Goal: Check status: Check status

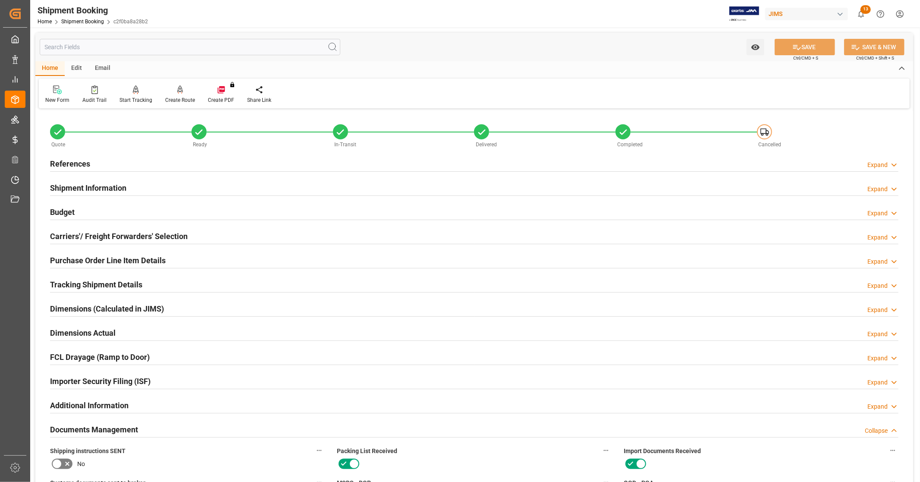
scroll to position [287, 0]
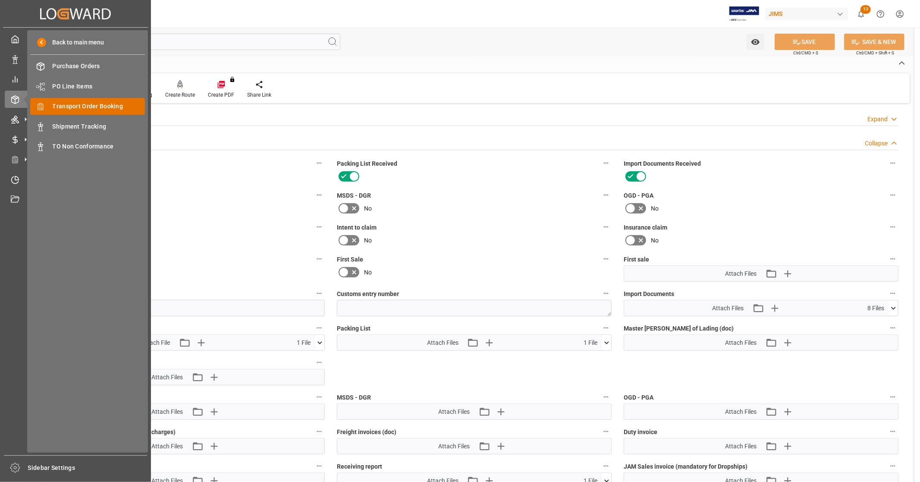
click at [116, 106] on span "Transport Order Booking" at bounding box center [99, 106] width 93 height 9
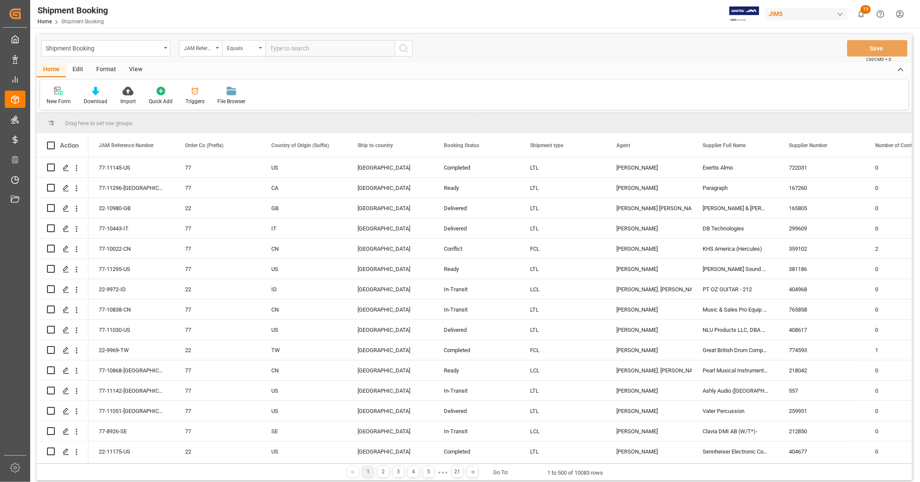
click at [352, 43] on input "text" at bounding box center [329, 48] width 129 height 16
type input "22-8443-SE"
click at [399, 49] on icon "search button" at bounding box center [404, 48] width 10 height 10
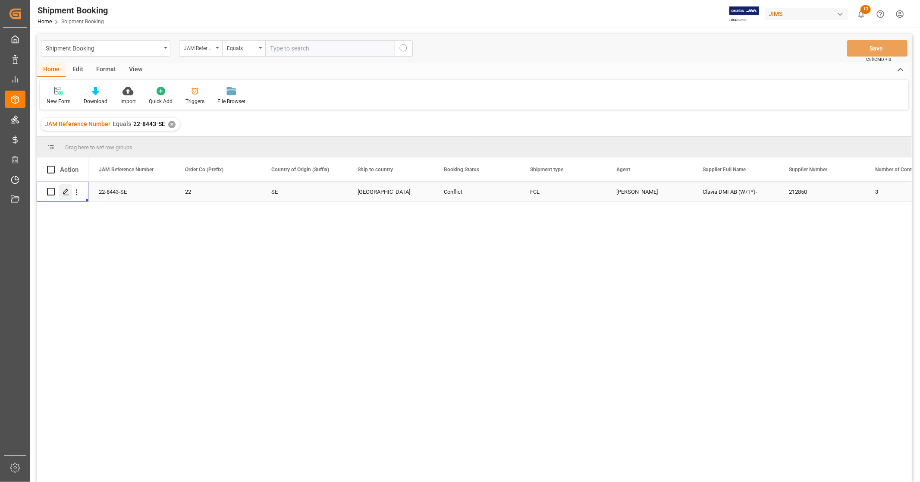
click at [67, 193] on icon "Press SPACE to select this row." at bounding box center [66, 192] width 7 height 7
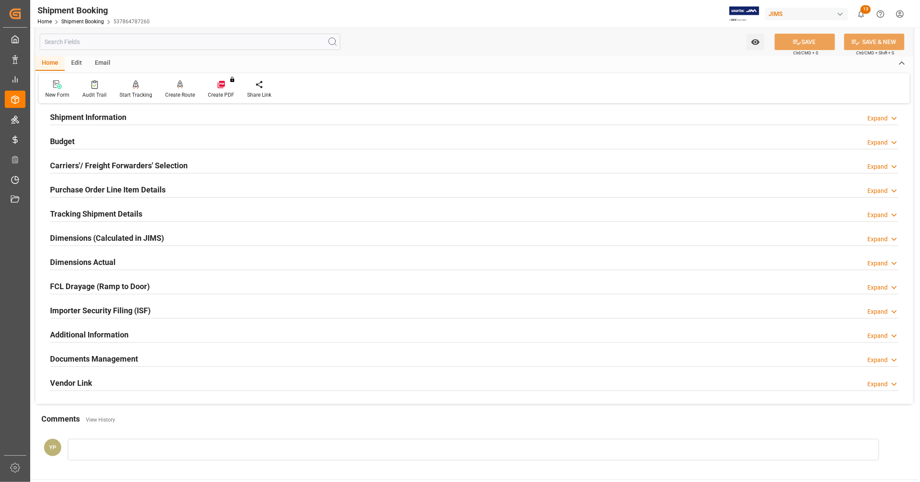
scroll to position [166, 0]
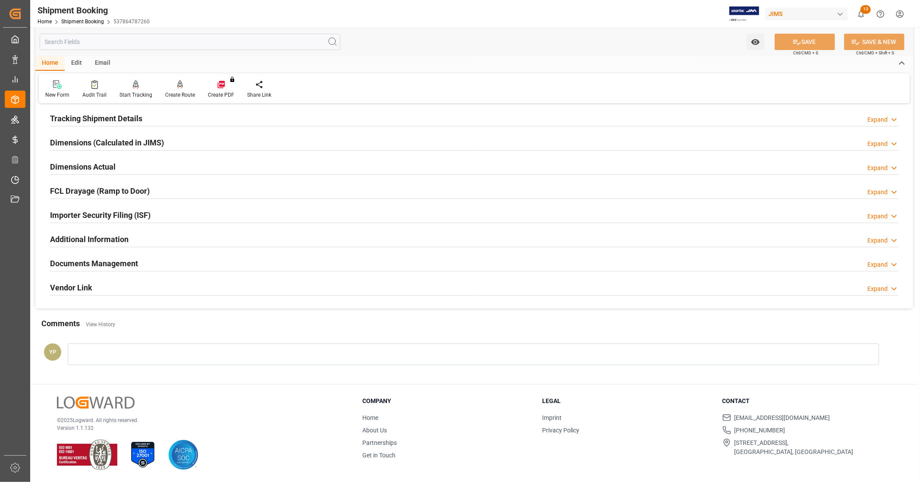
click at [116, 261] on h2 "Documents Management" at bounding box center [94, 264] width 88 height 12
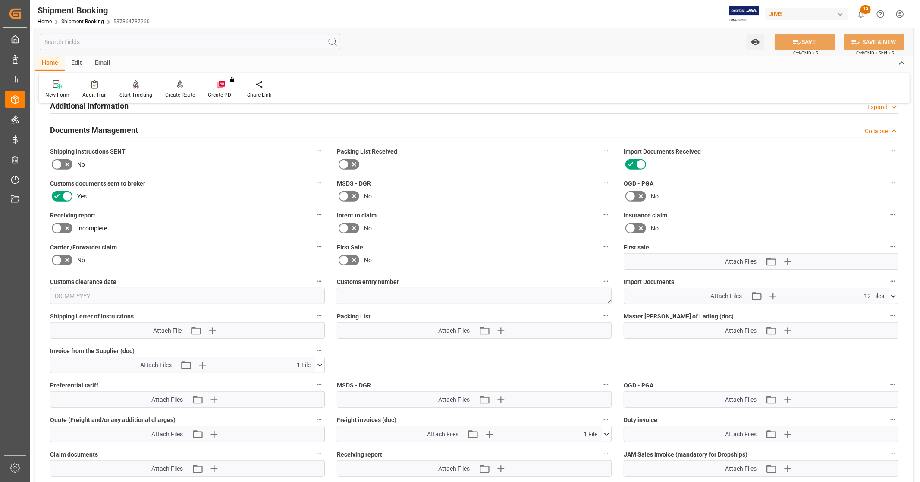
scroll to position [406, 0]
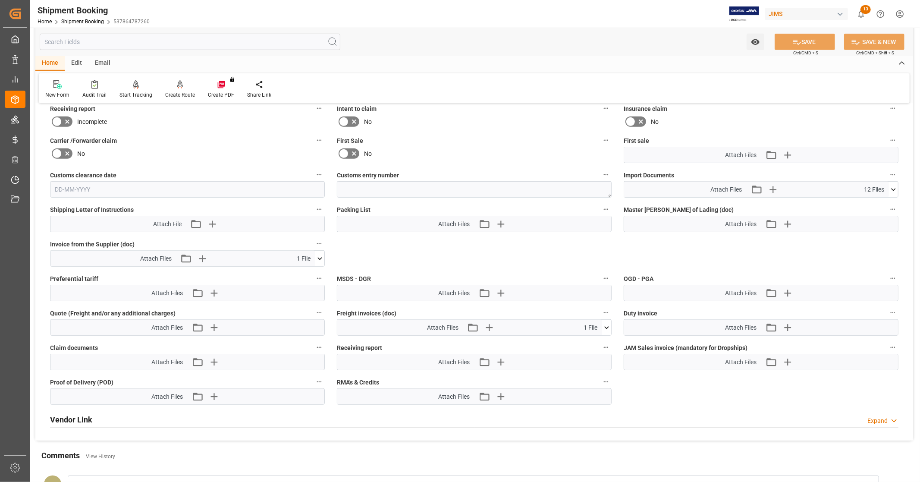
click at [895, 188] on icon at bounding box center [893, 189] width 5 height 3
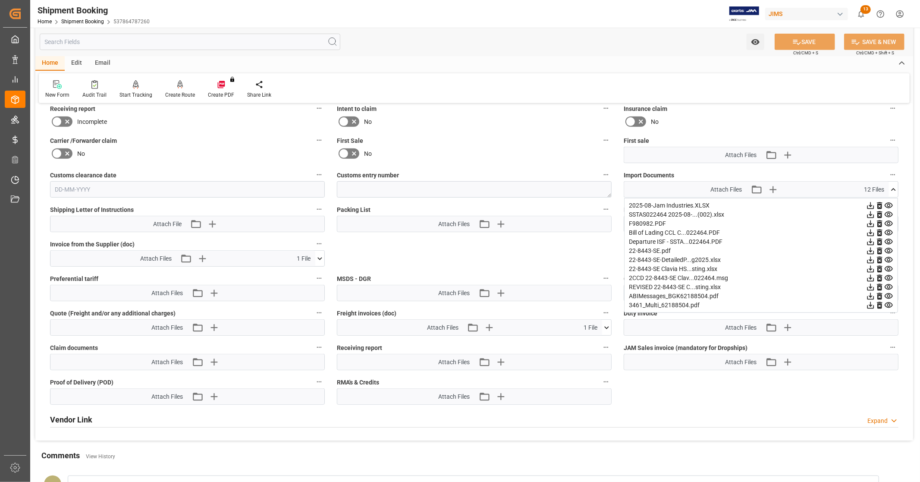
click at [869, 267] on icon at bounding box center [871, 269] width 7 height 7
click at [870, 285] on icon at bounding box center [871, 287] width 7 height 7
click at [888, 248] on icon at bounding box center [889, 251] width 8 height 6
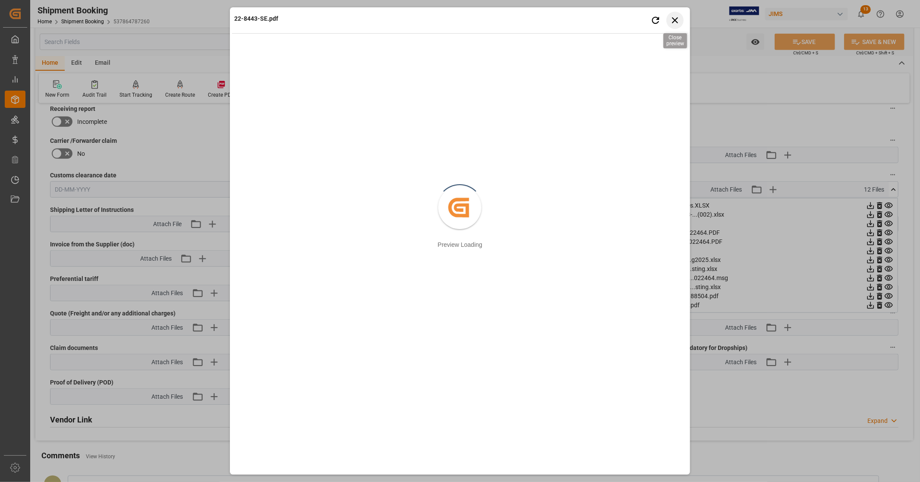
click at [679, 19] on icon "button" at bounding box center [675, 20] width 11 height 11
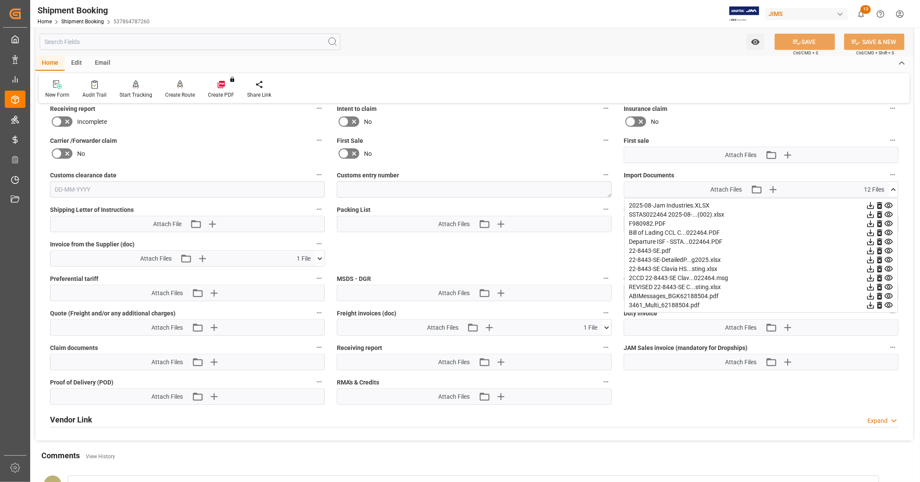
click at [869, 230] on icon at bounding box center [870, 232] width 9 height 9
click at [871, 223] on icon at bounding box center [871, 223] width 7 height 7
